Goal: Task Accomplishment & Management: Manage account settings

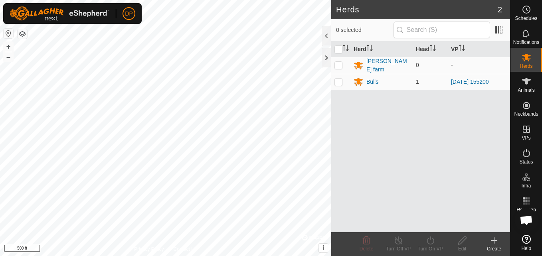
scroll to position [454, 0]
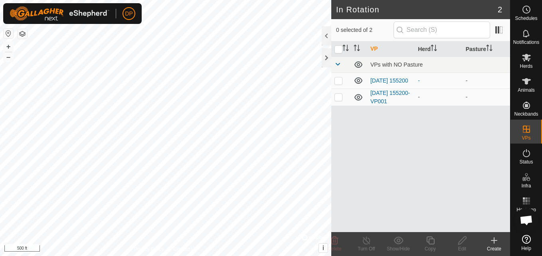
scroll to position [454, 0]
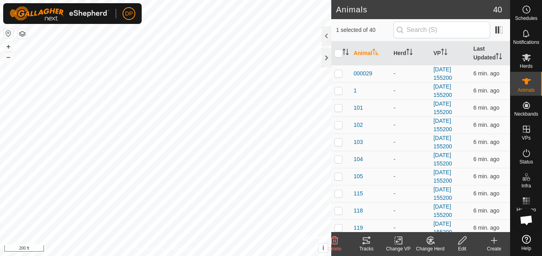
click at [368, 242] on icon at bounding box center [366, 241] width 7 height 6
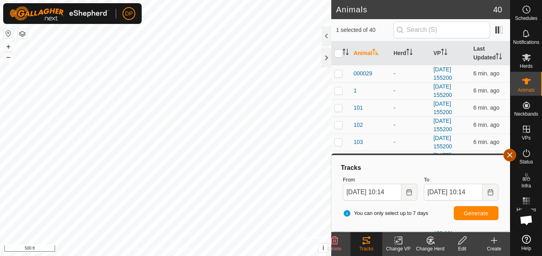
click at [507, 155] on button "button" at bounding box center [509, 155] width 13 height 13
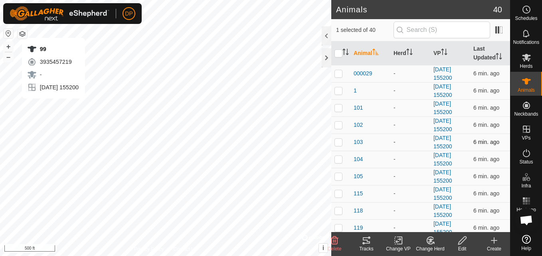
checkbox input "false"
click at [369, 240] on icon at bounding box center [367, 241] width 10 height 10
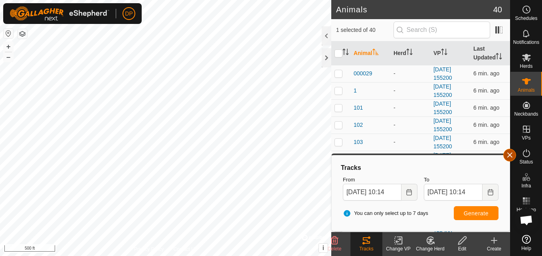
click at [507, 153] on button "button" at bounding box center [509, 155] width 13 height 13
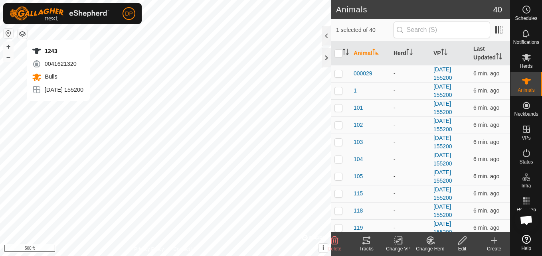
checkbox input "false"
click at [365, 243] on icon at bounding box center [366, 241] width 7 height 6
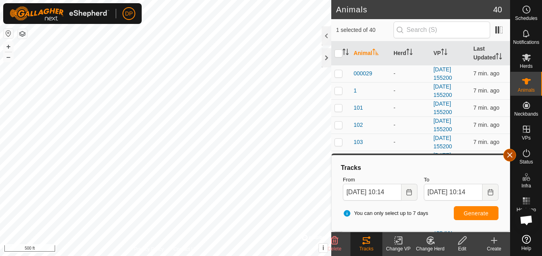
click at [510, 157] on button "button" at bounding box center [509, 155] width 13 height 13
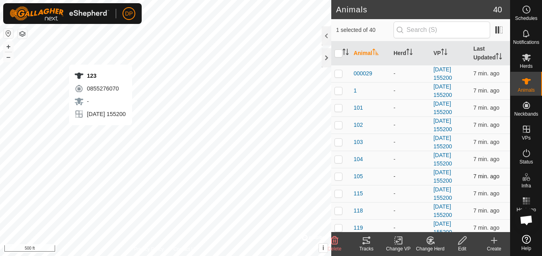
checkbox input "false"
click at [363, 241] on icon at bounding box center [367, 241] width 10 height 10
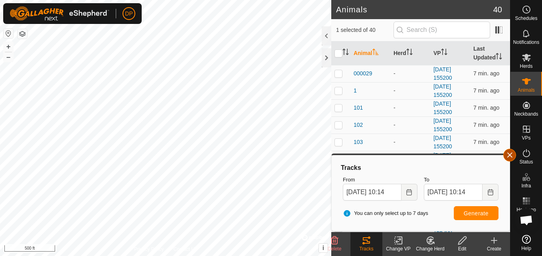
click at [513, 154] on button "button" at bounding box center [509, 155] width 13 height 13
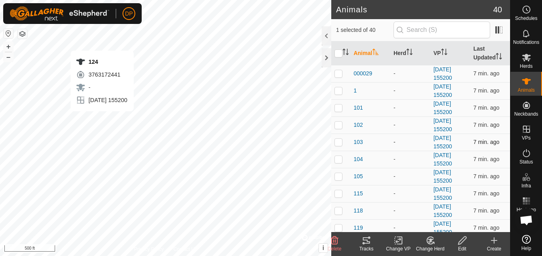
checkbox input "false"
click at [368, 243] on icon at bounding box center [367, 241] width 10 height 10
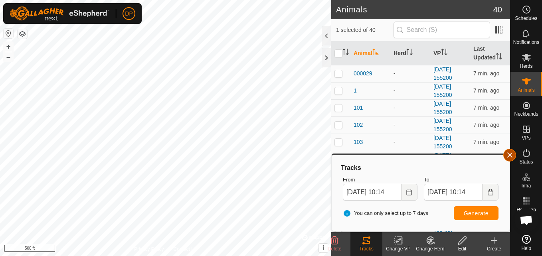
click at [509, 155] on button "button" at bounding box center [509, 155] width 13 height 13
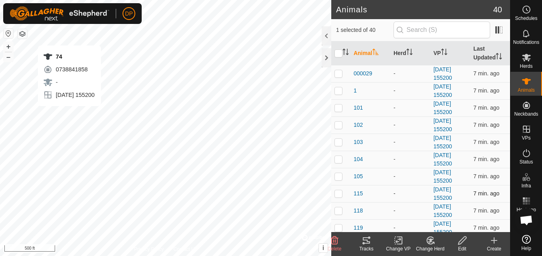
checkbox input "false"
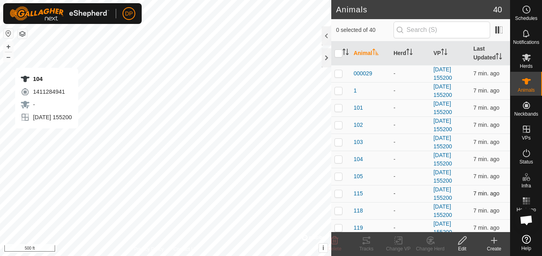
checkbox input "true"
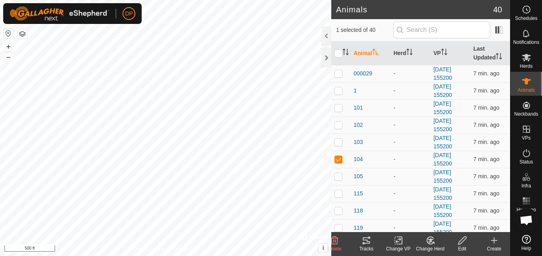
click at [365, 236] on icon at bounding box center [367, 241] width 10 height 10
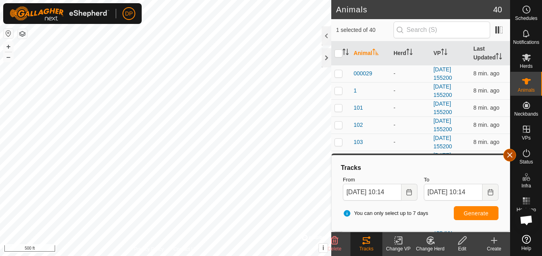
click at [505, 156] on button "button" at bounding box center [509, 155] width 13 height 13
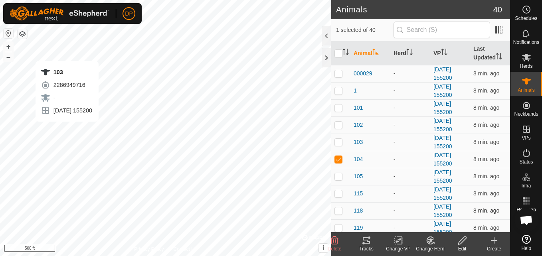
checkbox input "true"
checkbox input "false"
click at [367, 240] on icon at bounding box center [366, 241] width 7 height 6
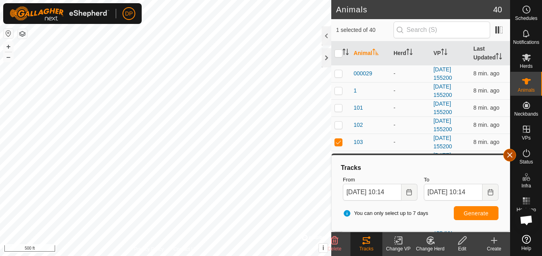
click at [510, 155] on button "button" at bounding box center [509, 155] width 13 height 13
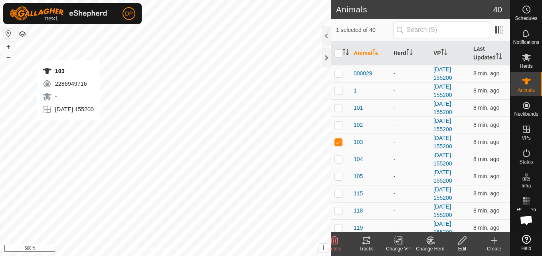
checkbox input "false"
click at [366, 240] on icon at bounding box center [366, 241] width 7 height 6
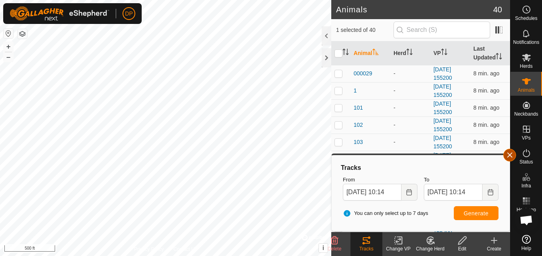
click at [508, 155] on button "button" at bounding box center [509, 155] width 13 height 13
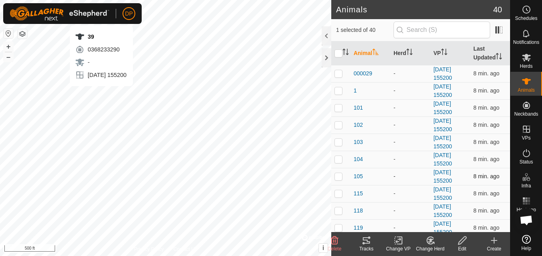
checkbox input "false"
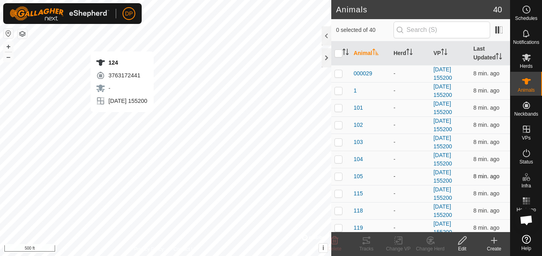
checkbox input "true"
click at [363, 239] on icon at bounding box center [366, 241] width 7 height 6
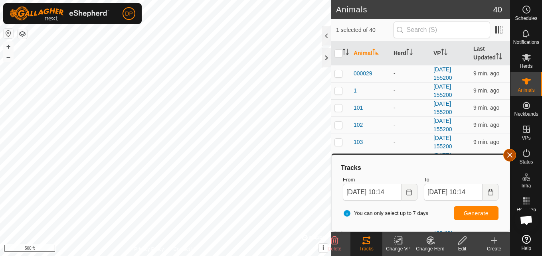
click at [504, 153] on button "button" at bounding box center [509, 155] width 13 height 13
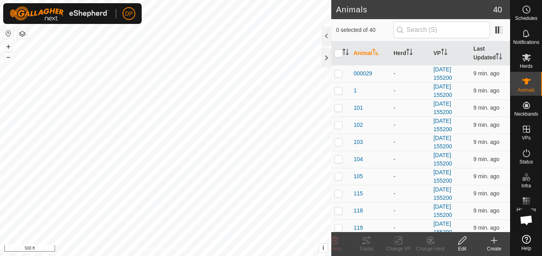
scroll to position [454, 0]
click at [363, 240] on icon at bounding box center [367, 241] width 10 height 10
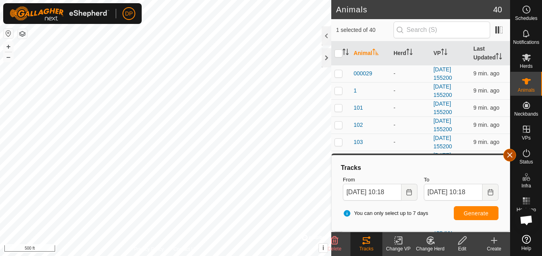
click at [511, 155] on button "button" at bounding box center [509, 155] width 13 height 13
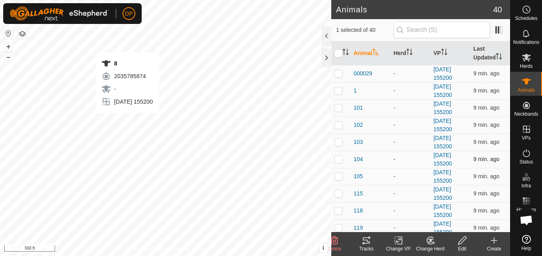
checkbox input "false"
click at [367, 239] on icon at bounding box center [367, 241] width 10 height 10
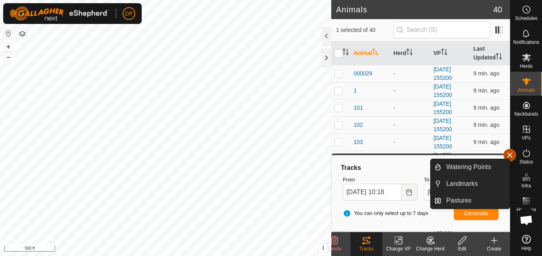
click at [506, 154] on button "button" at bounding box center [509, 155] width 13 height 13
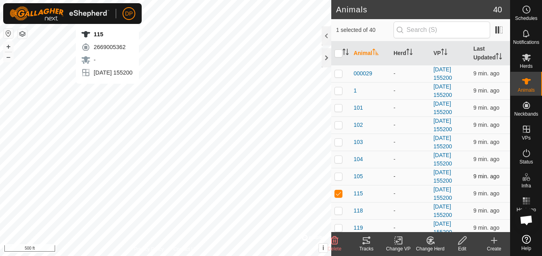
checkbox input "false"
click at [366, 242] on icon at bounding box center [367, 241] width 10 height 10
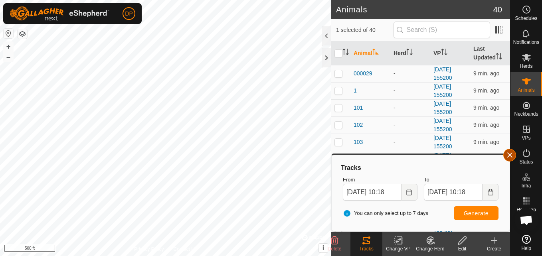
click at [506, 152] on button "button" at bounding box center [509, 155] width 13 height 13
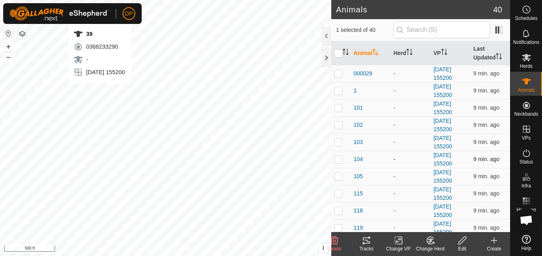
checkbox input "false"
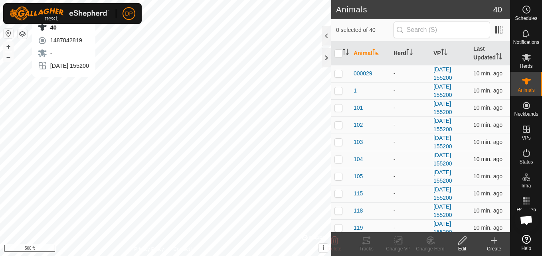
checkbox input "true"
click at [365, 240] on icon at bounding box center [366, 241] width 7 height 6
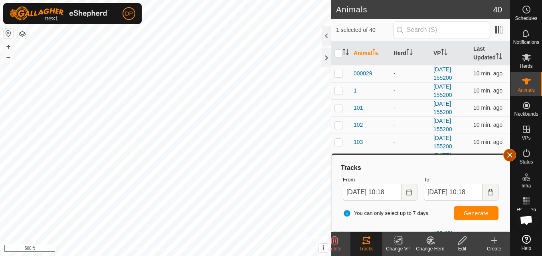
click at [506, 151] on button "button" at bounding box center [509, 155] width 13 height 13
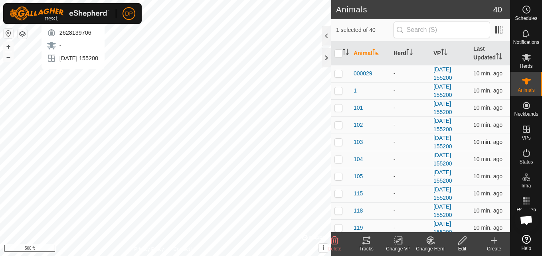
checkbox input "true"
checkbox input "false"
click at [361, 240] on tracks-svg-icon at bounding box center [367, 241] width 32 height 10
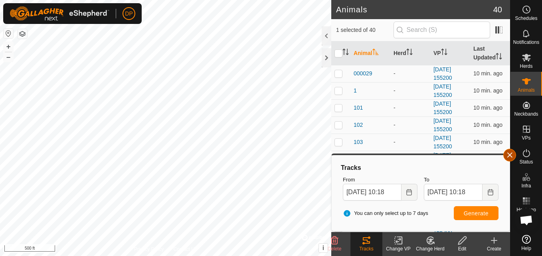
click at [507, 154] on button "button" at bounding box center [509, 155] width 13 height 13
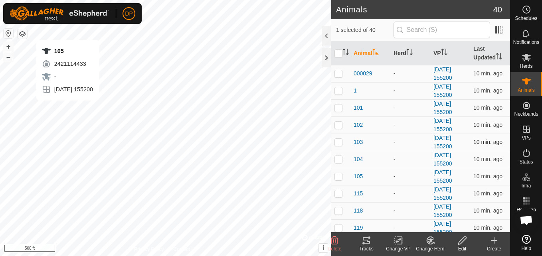
checkbox input "true"
checkbox input "false"
click at [367, 240] on icon at bounding box center [367, 241] width 10 height 10
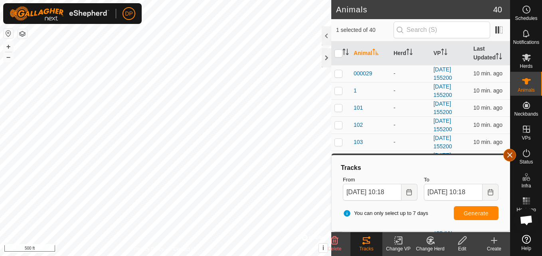
click at [510, 153] on button "button" at bounding box center [509, 155] width 13 height 13
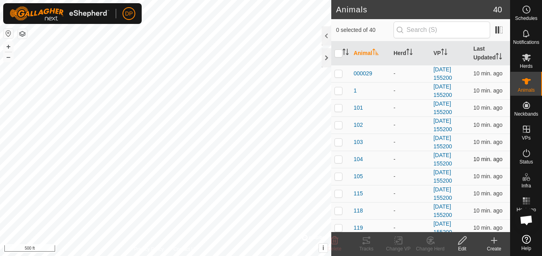
checkbox input "false"
click at [367, 243] on icon at bounding box center [366, 241] width 7 height 6
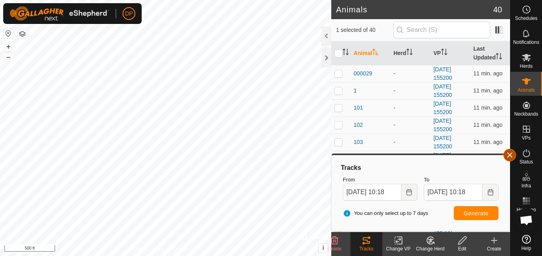
click at [506, 155] on button "button" at bounding box center [509, 155] width 13 height 13
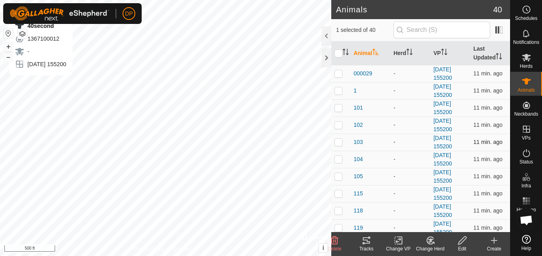
checkbox input "false"
click at [367, 242] on icon at bounding box center [366, 241] width 7 height 6
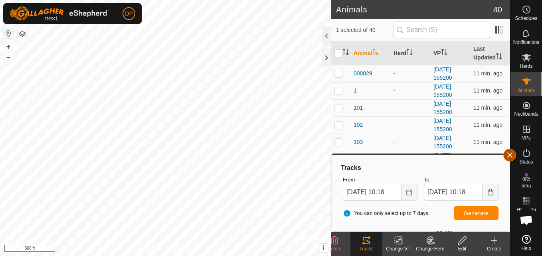
click at [509, 156] on button "button" at bounding box center [509, 155] width 13 height 13
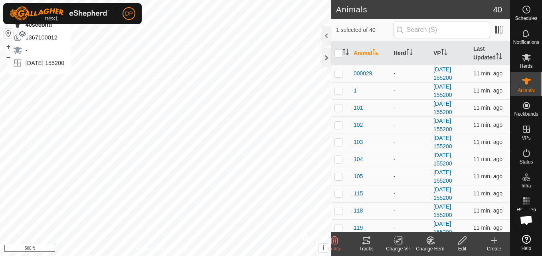
checkbox input "false"
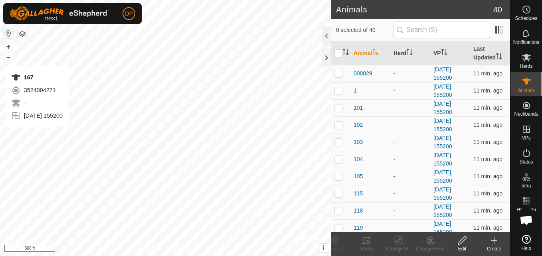
checkbox input "true"
click at [368, 240] on icon at bounding box center [367, 241] width 10 height 10
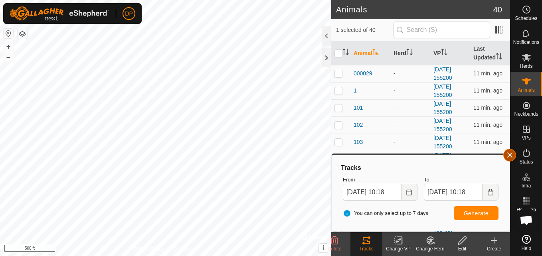
click at [508, 152] on button "button" at bounding box center [509, 155] width 13 height 13
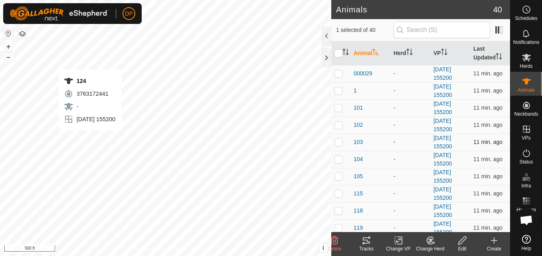
checkbox input "true"
checkbox input "false"
click at [365, 242] on icon at bounding box center [367, 241] width 10 height 10
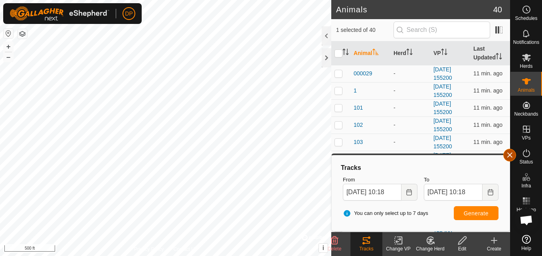
click at [505, 155] on button "button" at bounding box center [509, 155] width 13 height 13
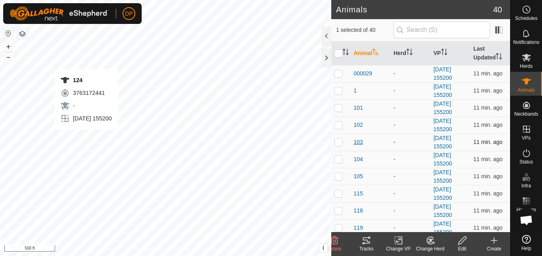
checkbox input "false"
click at [365, 240] on icon at bounding box center [367, 241] width 10 height 10
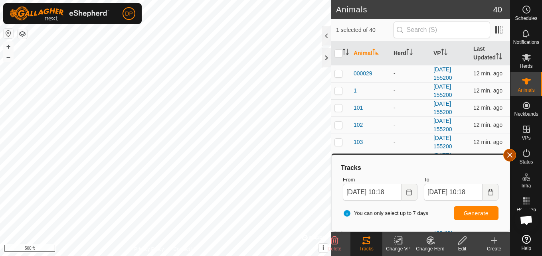
click at [507, 155] on button "button" at bounding box center [509, 155] width 13 height 13
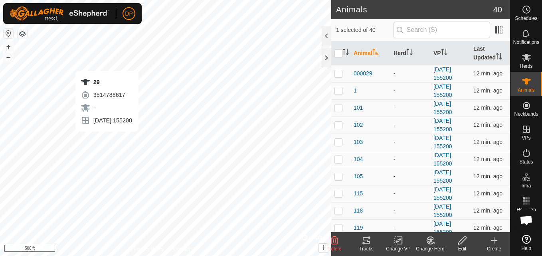
checkbox input "false"
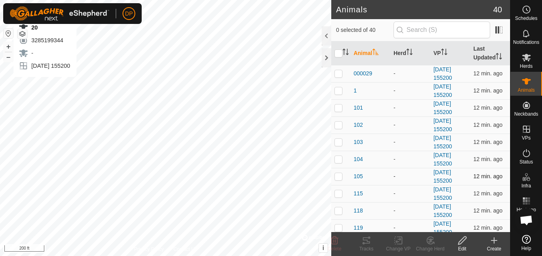
checkbox input "true"
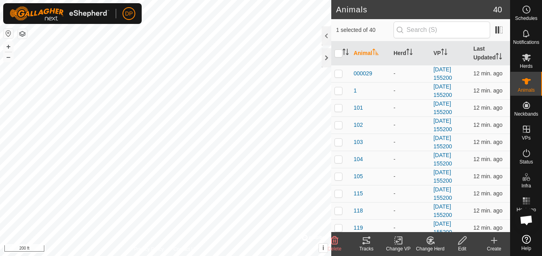
click at [365, 244] on icon at bounding box center [366, 241] width 7 height 6
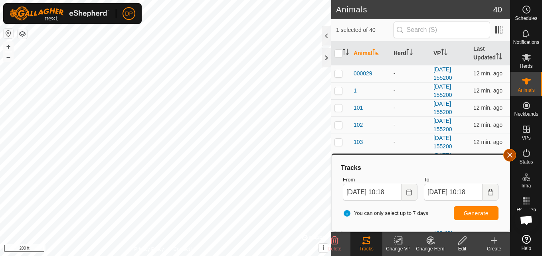
click at [508, 154] on button "button" at bounding box center [509, 155] width 13 height 13
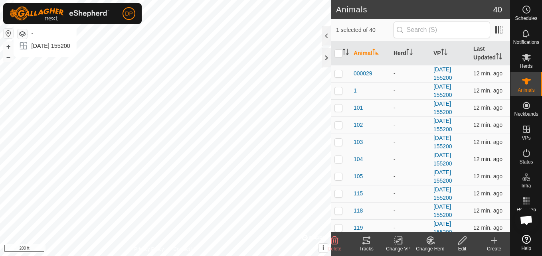
checkbox input "true"
checkbox input "false"
click at [367, 241] on icon at bounding box center [366, 241] width 7 height 6
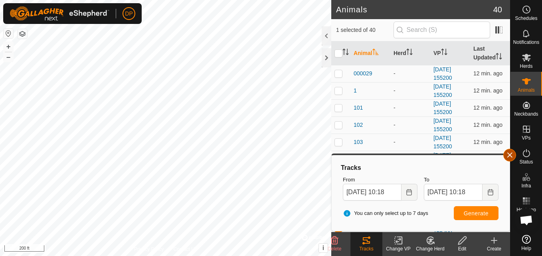
click at [512, 154] on span "button" at bounding box center [510, 155] width 6 height 6
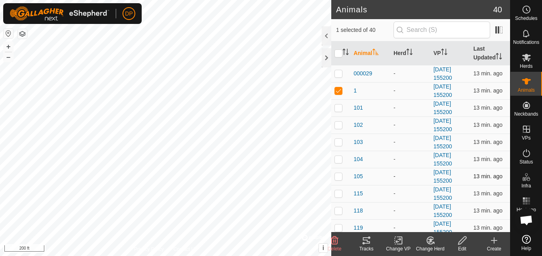
checkbox input "true"
checkbox input "false"
click at [367, 243] on icon at bounding box center [367, 241] width 10 height 10
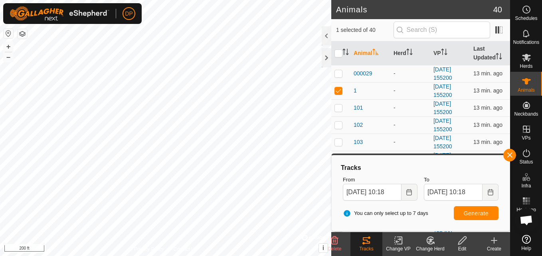
click at [0, 43] on html "DP Schedules Notifications Herds Animals Neckbands VPs Status Infra Heatmap Hel…" at bounding box center [271, 128] width 542 height 256
click at [509, 155] on button "button" at bounding box center [509, 155] width 13 height 13
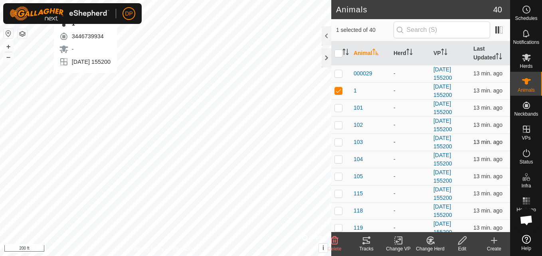
checkbox input "false"
